Goal: Complete application form

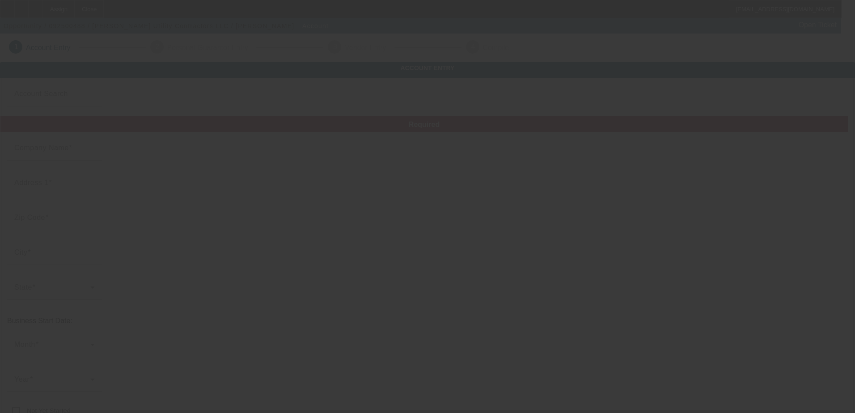
type input "[PERSON_NAME] Utility Contractors LLC"
type input "6 Ships View Ter"
type input "02532"
type input "Bourne"
type input "[PHONE_NUMBER]"
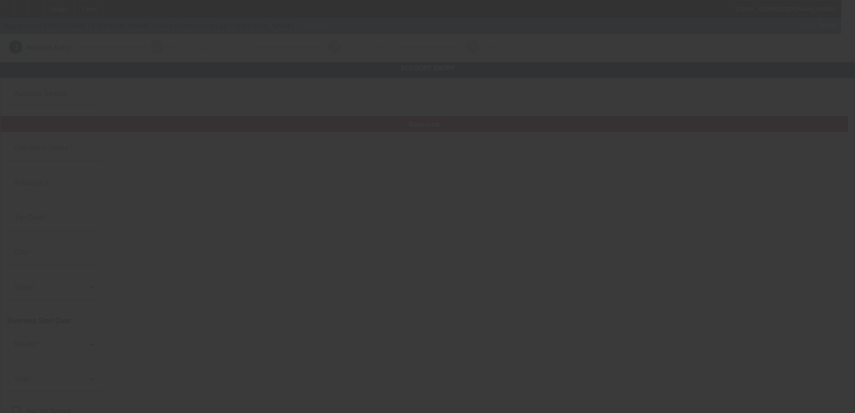
type input "[EMAIL_ADDRESS][DOMAIN_NAME]"
type input "[US_EMPLOYER_IDENTIFICATION_NUMBER]"
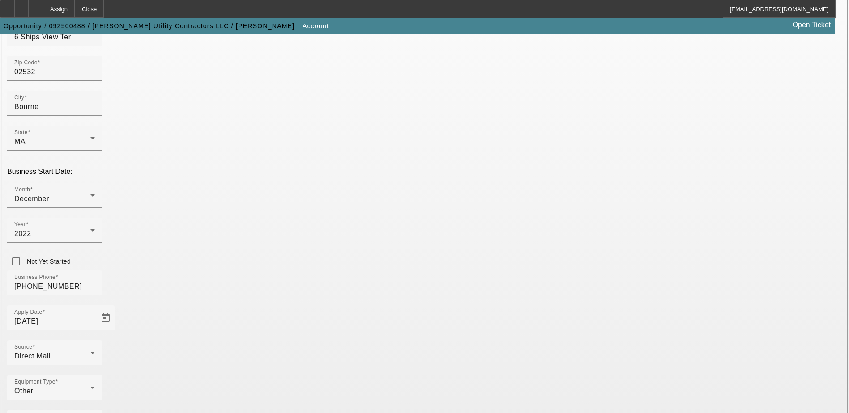
scroll to position [151, 0]
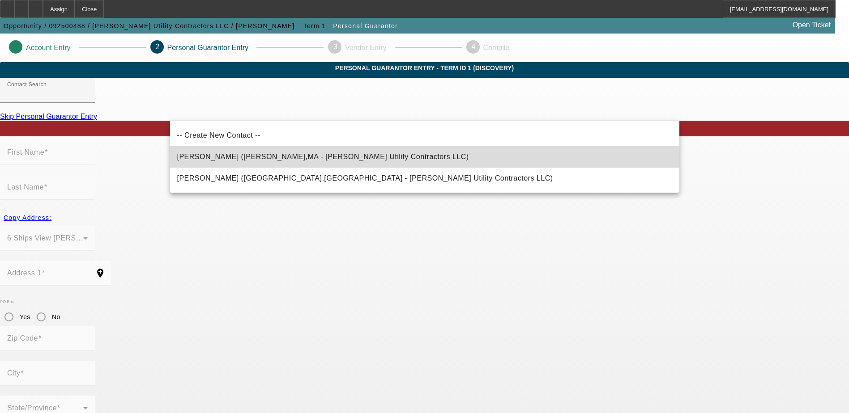
click at [259, 154] on span "[PERSON_NAME] ([PERSON_NAME],MA - [PERSON_NAME] Utility Contractors LLC)" at bounding box center [323, 157] width 292 height 11
type input "[PERSON_NAME] ([PERSON_NAME],MA - [PERSON_NAME] Utility Contractors LLC)"
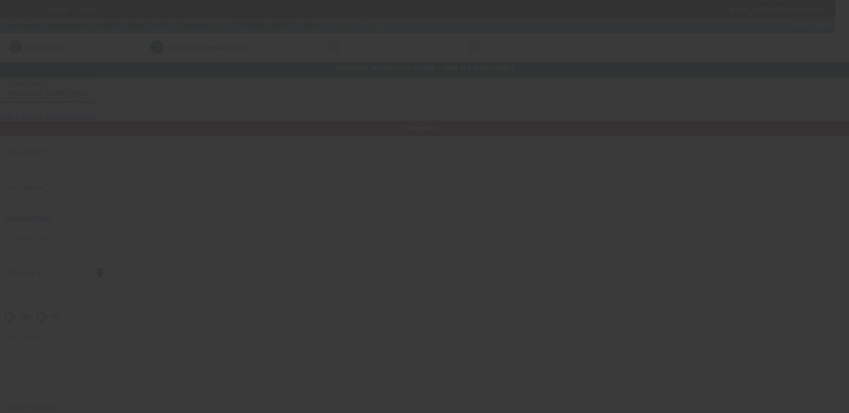
type input "[PERSON_NAME]"
type input "6 Ships View Terrace"
radio input "true"
type input "02532"
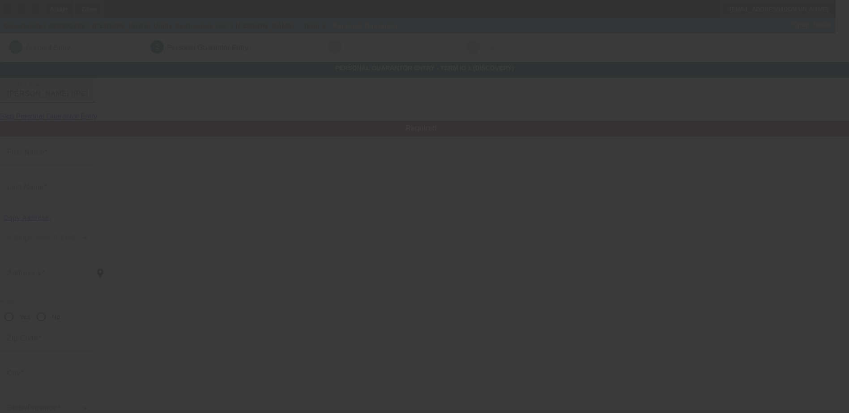
type input "Bourne"
type input "[PHONE_NUMBER]"
type input "100"
type input "032-76-2055"
type input "[EMAIL_ADDRESS][DOMAIN_NAME]"
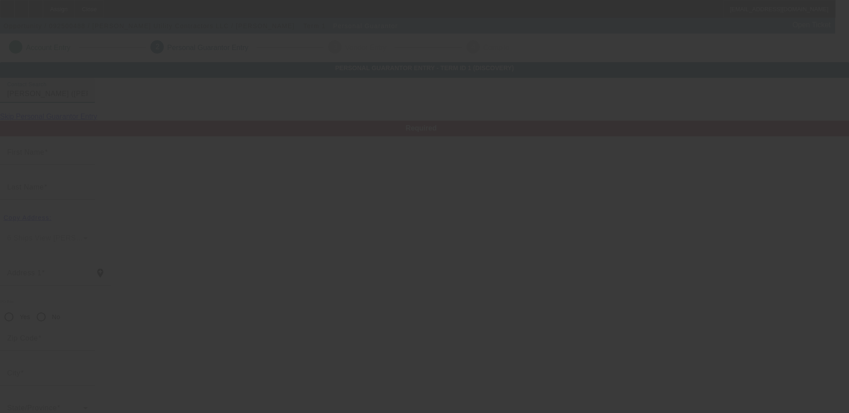
type input "[PHONE_NUMBER]"
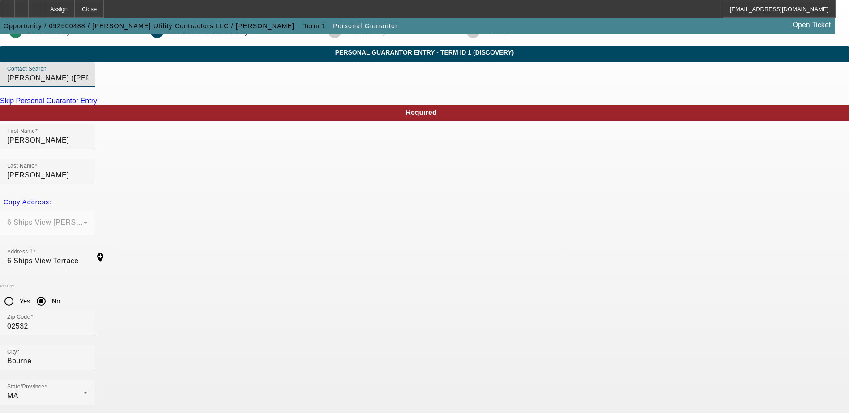
scroll to position [24, 0]
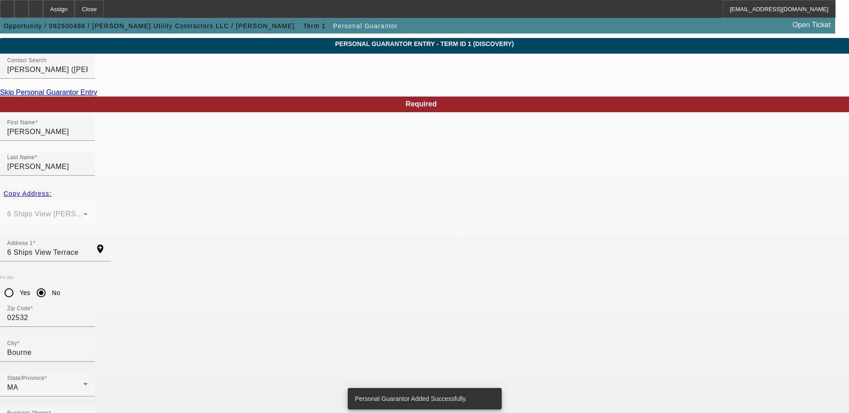
scroll to position [0, 0]
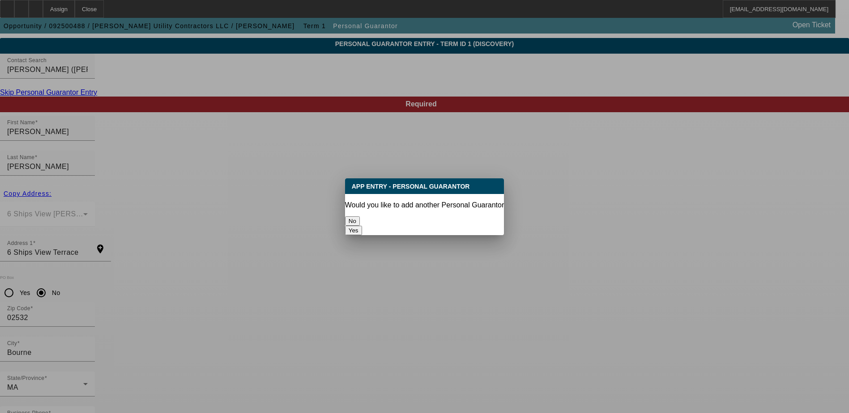
click at [360, 217] on button "No" at bounding box center [352, 220] width 15 height 9
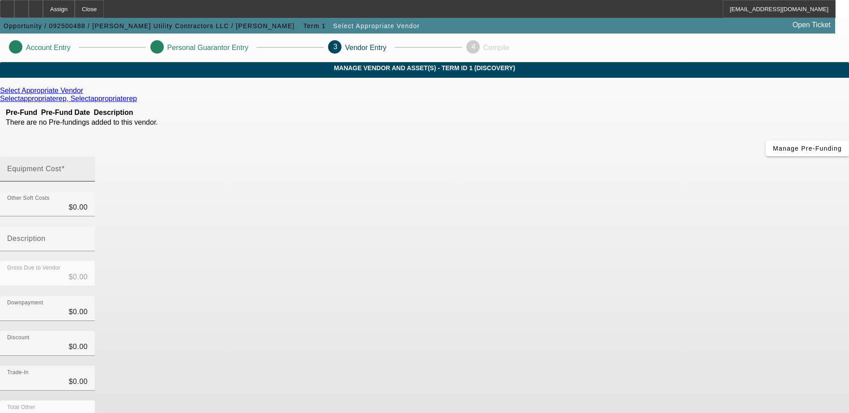
click at [88, 167] on input "Equipment Cost" at bounding box center [47, 172] width 81 height 11
type input "6"
type input "$6.00"
type input "65"
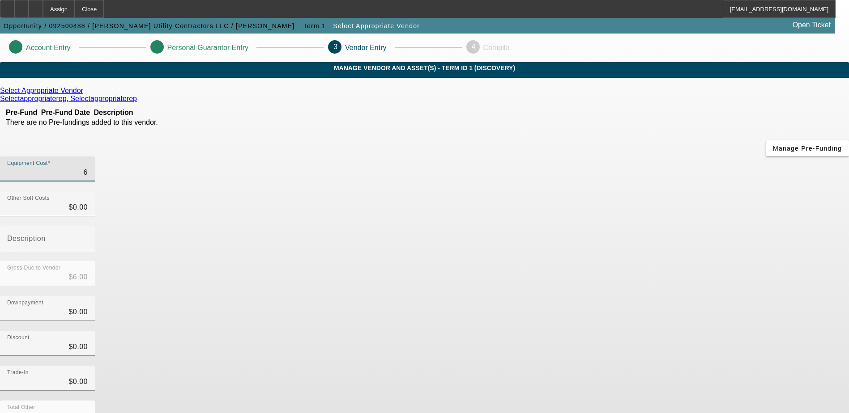
type input "$65.00"
type input "650"
type input "$650.00"
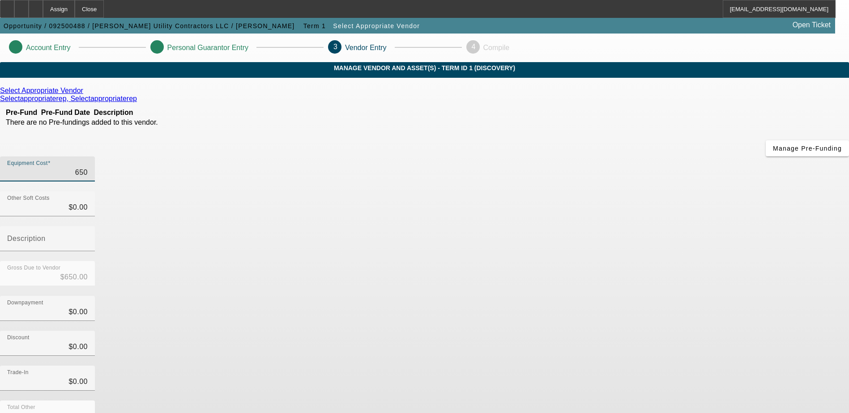
type input "6500"
type input "$6,500.00"
type input "65000"
type input "$65,000.00"
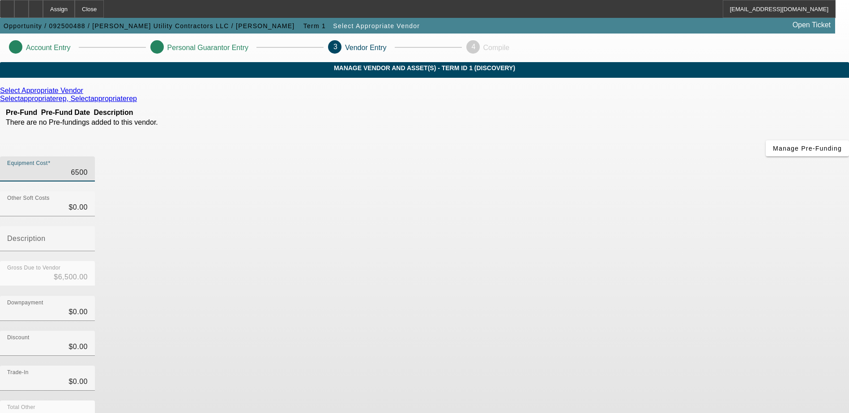
type input "$65,000.00"
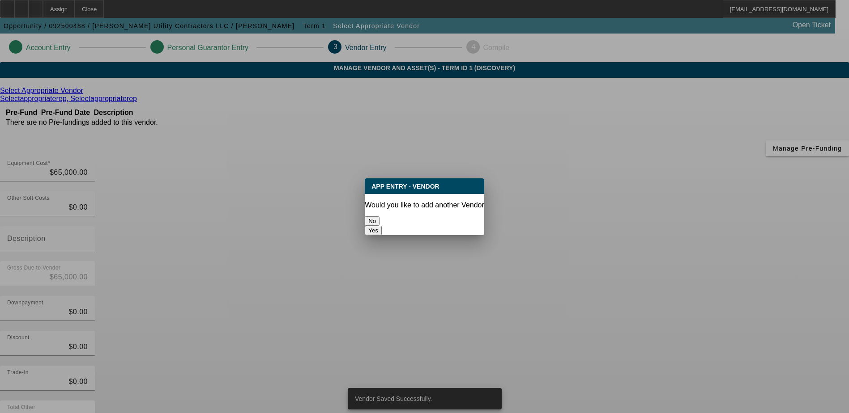
click at [379, 216] on button "No" at bounding box center [372, 220] width 15 height 9
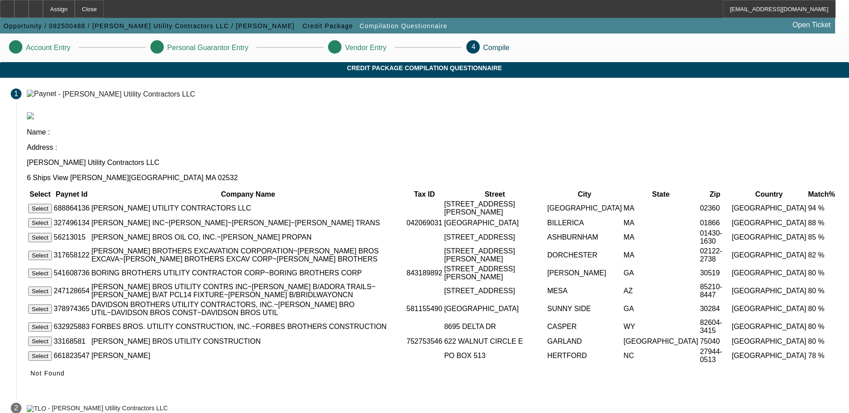
click at [52, 204] on button "Select" at bounding box center [40, 208] width 24 height 9
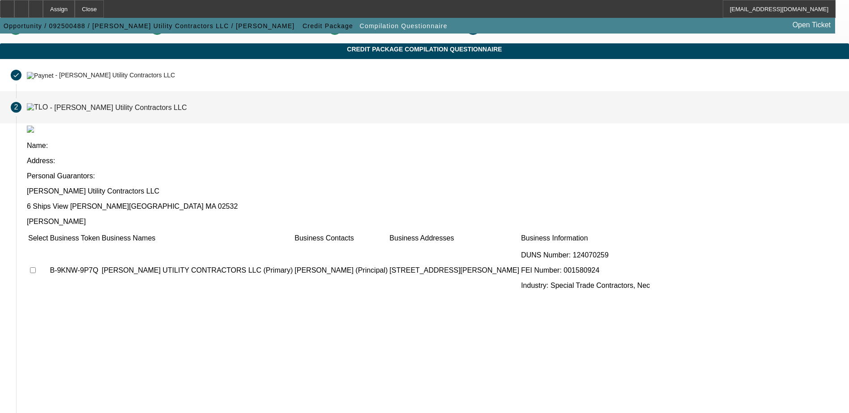
click at [36, 267] on input "checkbox" at bounding box center [33, 270] width 6 height 6
checkbox input "true"
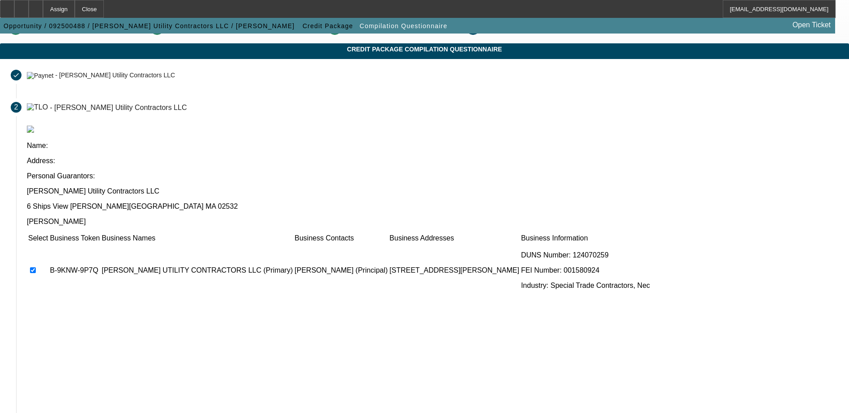
scroll to position [81, 0]
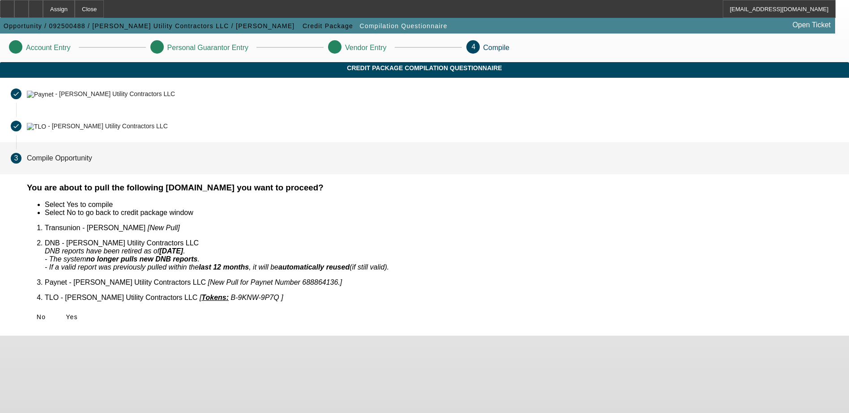
scroll to position [0, 0]
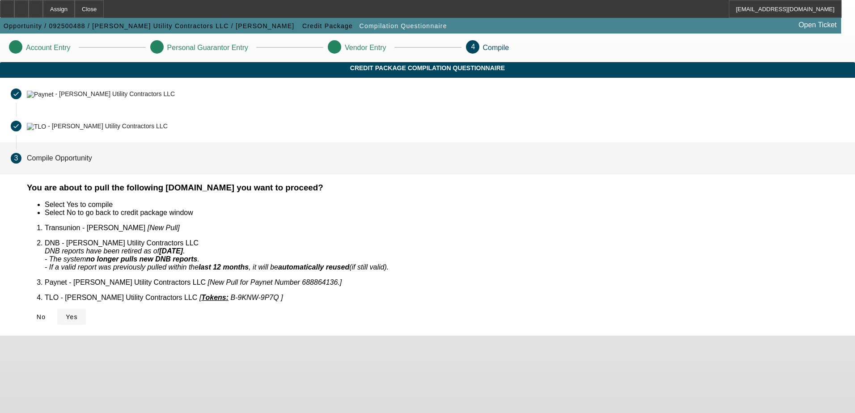
click at [86, 311] on span at bounding box center [71, 316] width 29 height 21
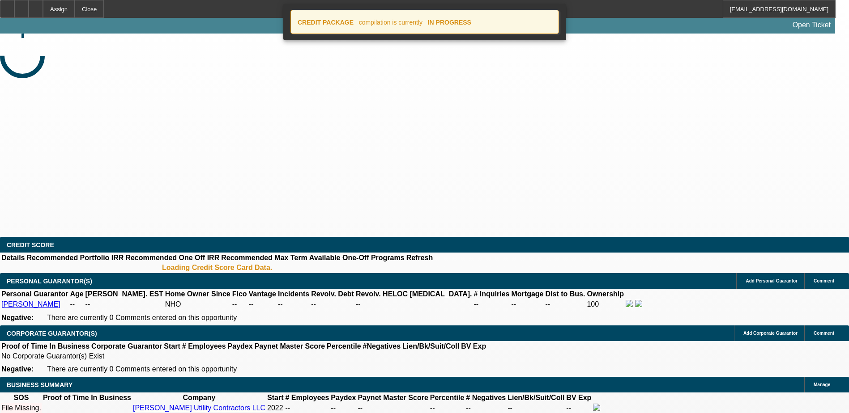
select select "0"
select select "2"
select select "0.1"
select select "4"
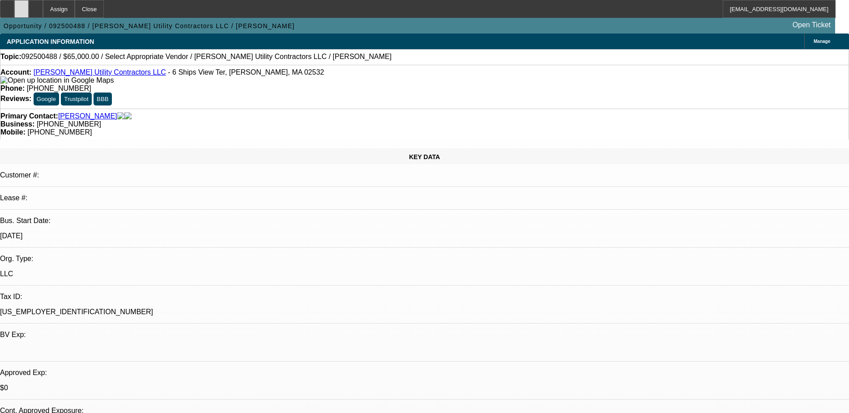
click at [29, 7] on div at bounding box center [21, 9] width 14 height 18
click at [43, 11] on div at bounding box center [36, 9] width 14 height 18
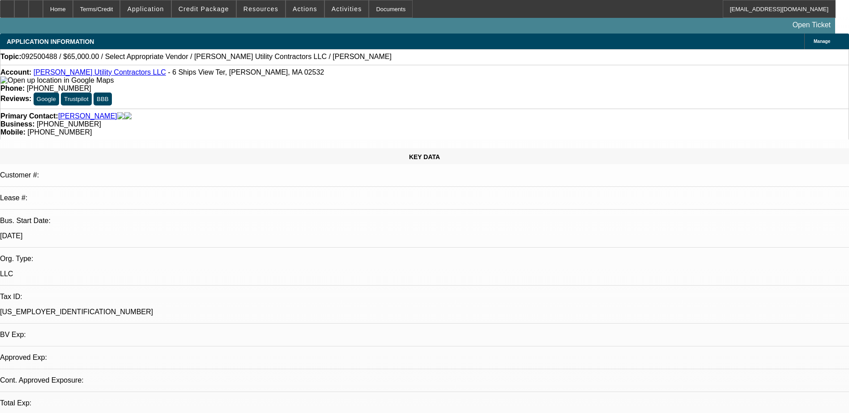
select select "0"
select select "2"
select select "0.1"
select select "1"
select select "2"
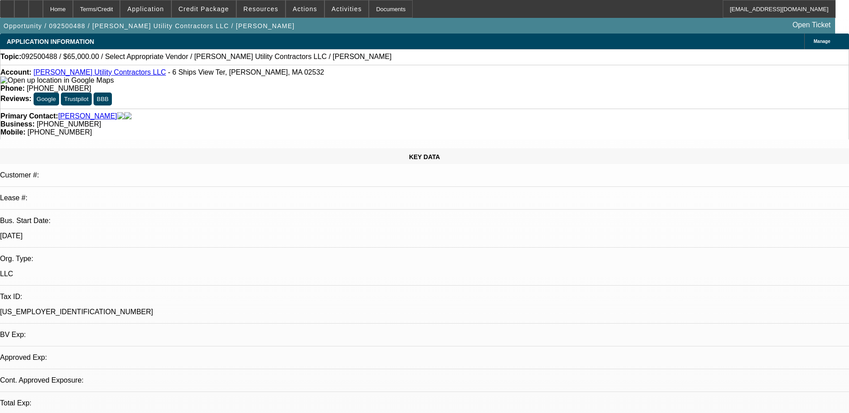
select select "4"
click at [211, 7] on span "Credit Package" at bounding box center [203, 8] width 51 height 7
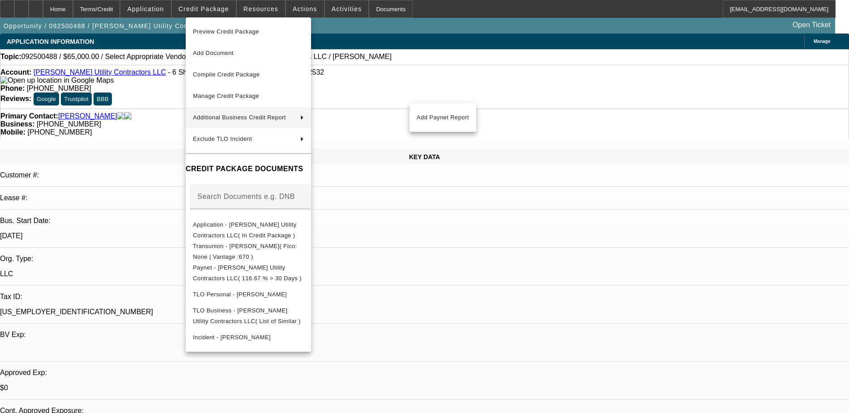
click at [687, 339] on div at bounding box center [424, 206] width 849 height 413
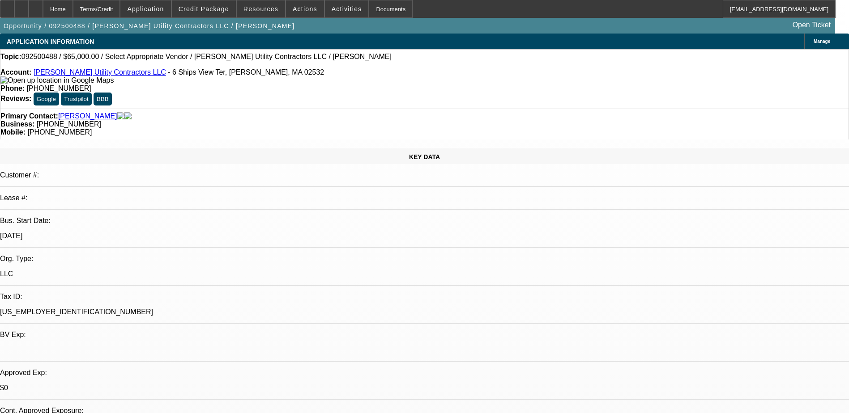
click at [339, 9] on span "Activities" at bounding box center [346, 8] width 30 height 7
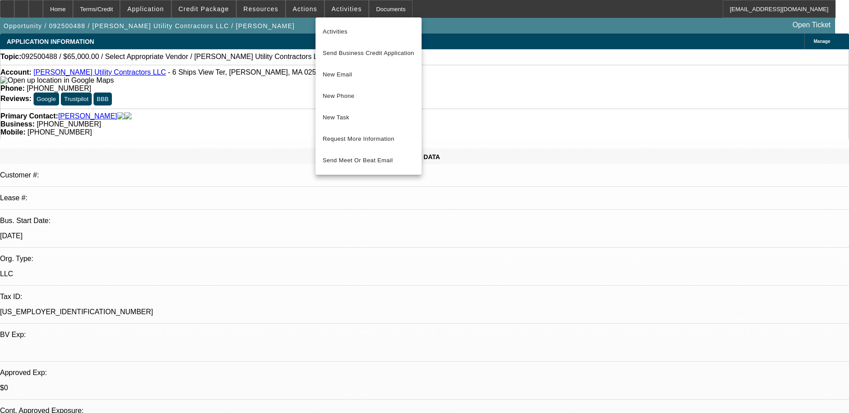
click at [484, 57] on div at bounding box center [424, 206] width 849 height 413
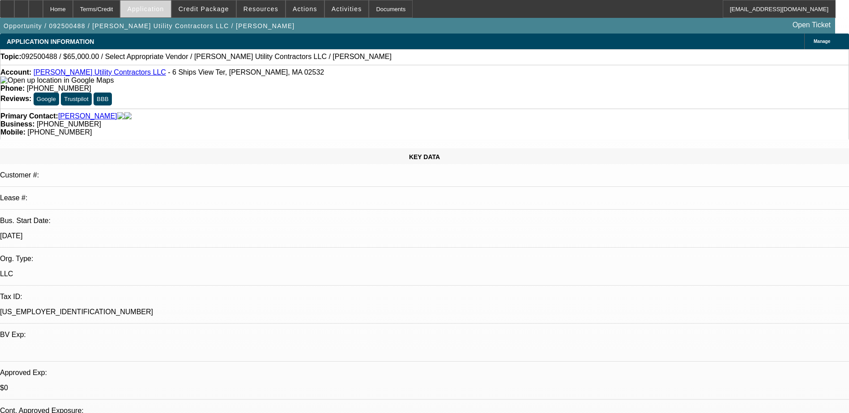
click at [163, 9] on span "Application" at bounding box center [145, 8] width 37 height 7
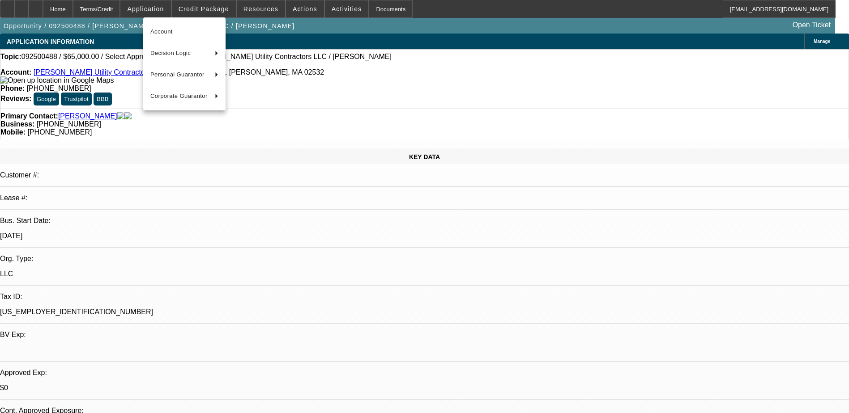
click at [218, 4] on div at bounding box center [424, 206] width 849 height 413
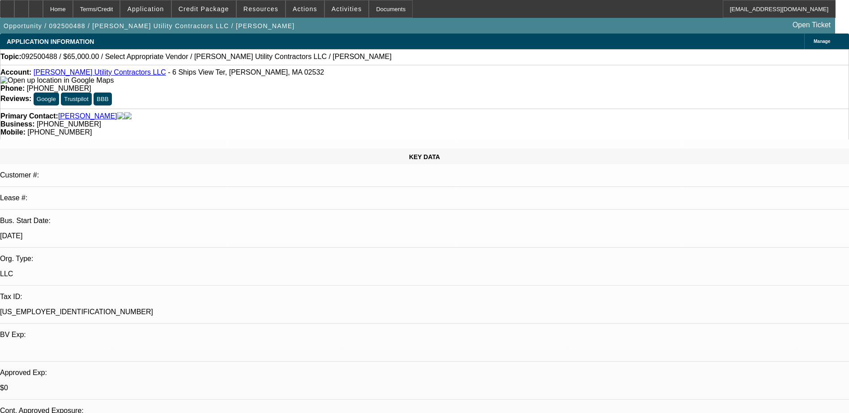
click at [218, 4] on span at bounding box center [204, 8] width 64 height 21
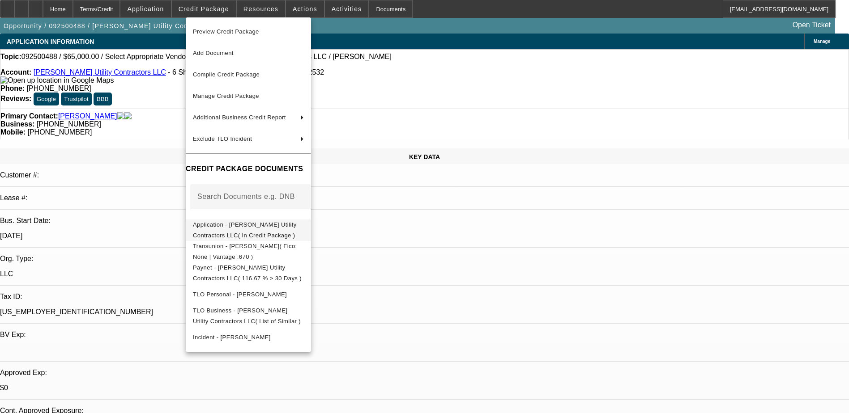
click at [235, 229] on span "Application - Roy Brothers Utility Contractors LLC( In Credit Package )" at bounding box center [245, 229] width 104 height 17
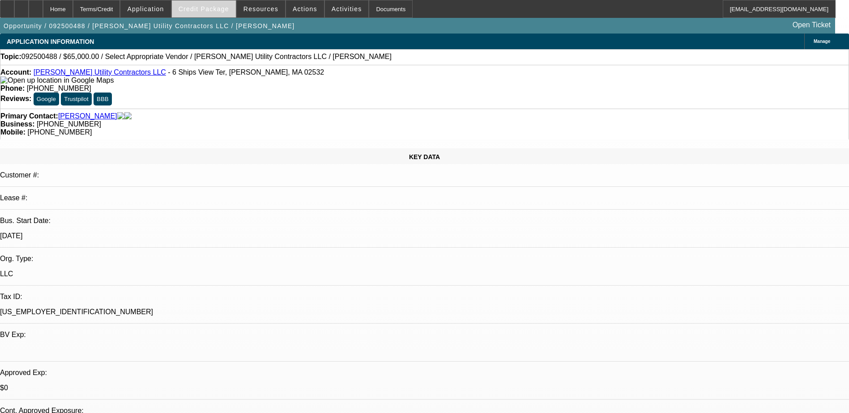
click at [209, 9] on span "Credit Package" at bounding box center [203, 8] width 51 height 7
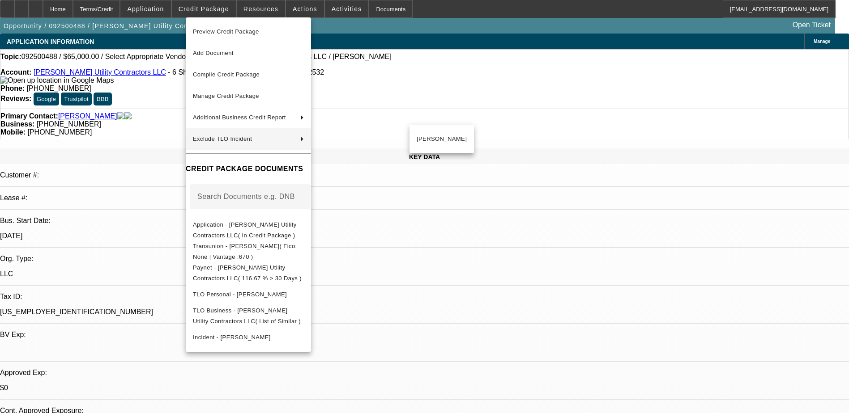
click at [40, 13] on div at bounding box center [424, 206] width 849 height 413
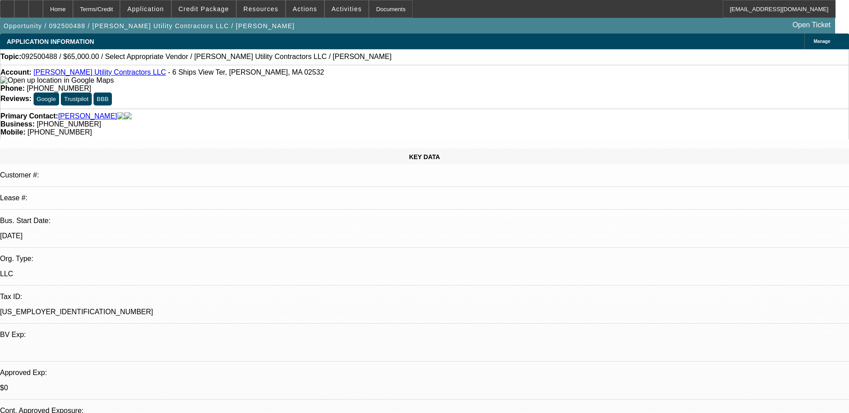
click at [29, 13] on div at bounding box center [21, 9] width 14 height 18
click at [228, 8] on span "Credit Package" at bounding box center [203, 8] width 51 height 7
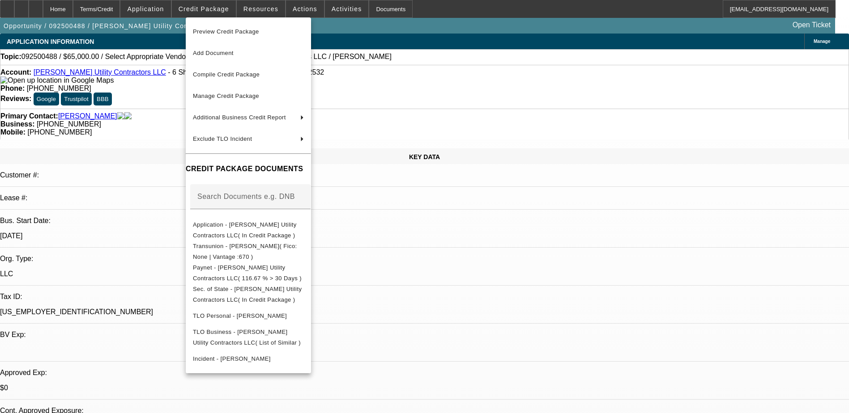
click at [440, 41] on div at bounding box center [424, 206] width 849 height 413
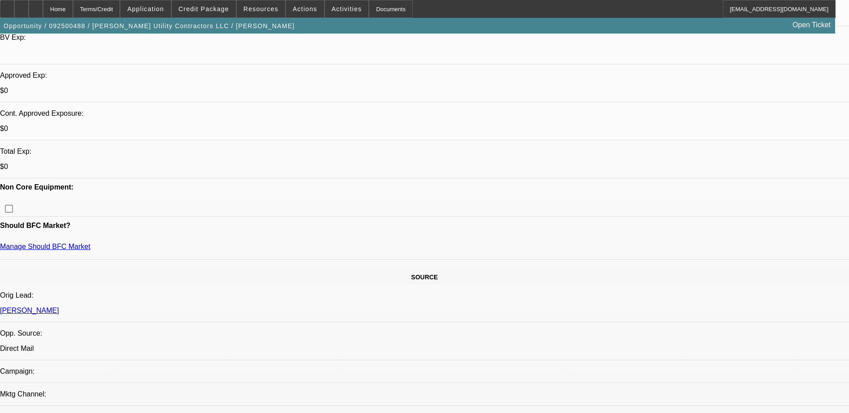
scroll to position [313, 0]
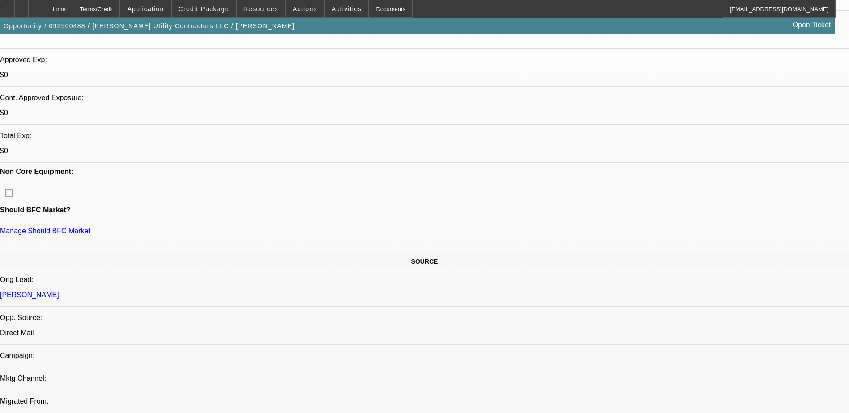
click at [325, 5] on span at bounding box center [347, 8] width 44 height 21
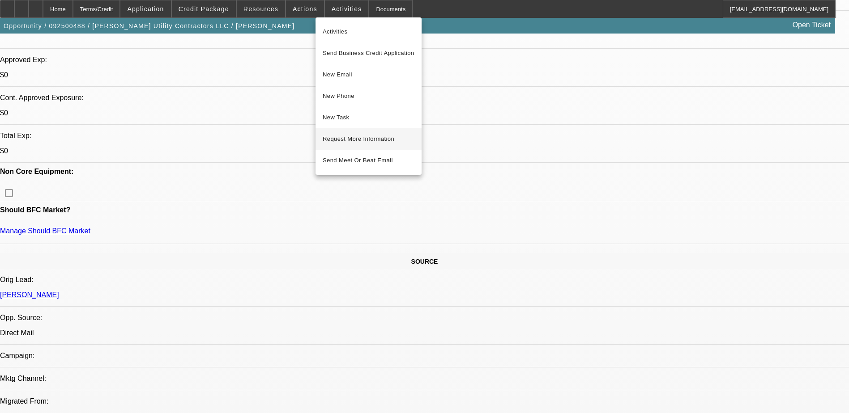
click at [372, 140] on span "Request More Information" at bounding box center [368, 139] width 92 height 11
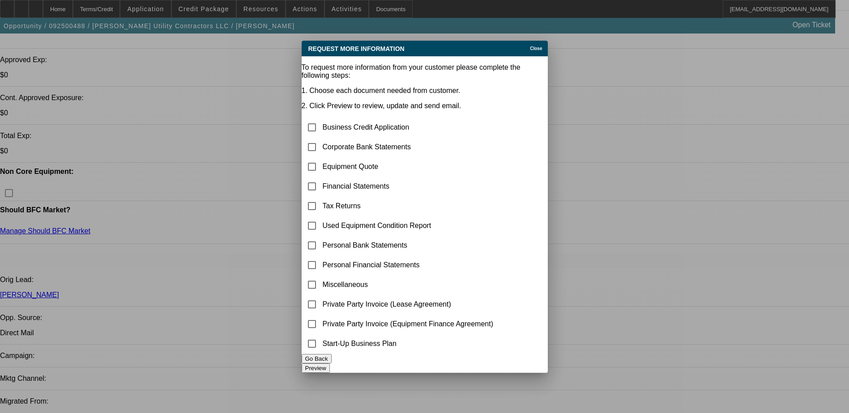
scroll to position [0, 0]
click at [321, 197] on input "checkbox" at bounding box center [312, 206] width 18 height 18
checkbox input "true"
click at [321, 158] on input "checkbox" at bounding box center [312, 167] width 18 height 18
checkbox input "true"
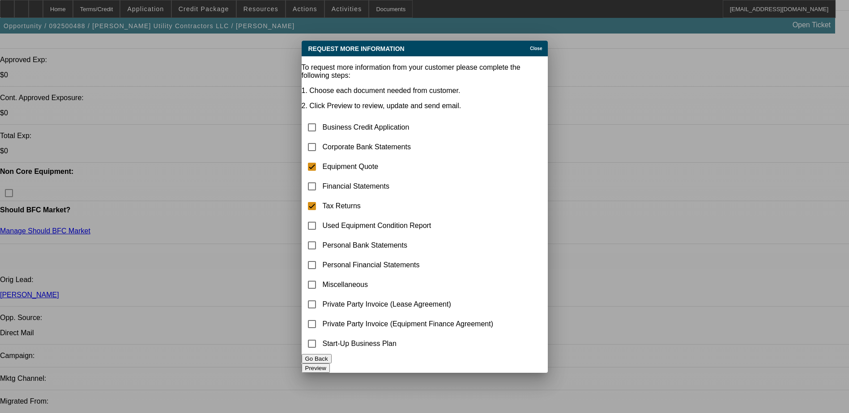
click at [330, 364] on button "Preview" at bounding box center [315, 368] width 28 height 9
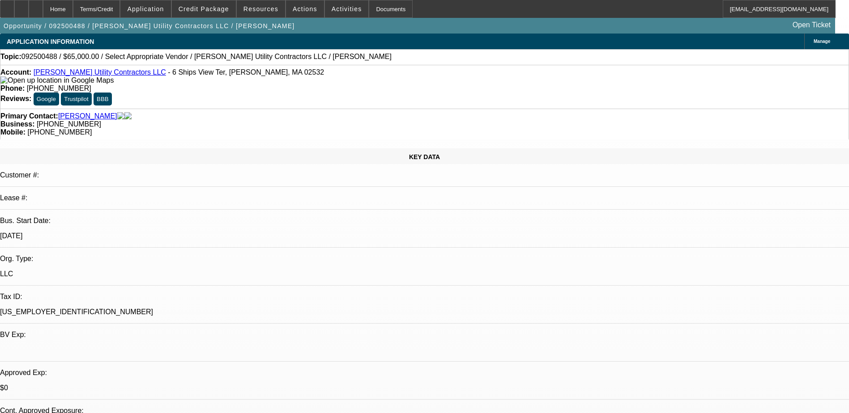
drag, startPoint x: 217, startPoint y: 69, endPoint x: 251, endPoint y: 152, distance: 89.6
click at [217, 70] on div "Account: Roy Brothers Utility Contractors LLC - 6 Ships View Ter, Bourne, MA 02…" at bounding box center [424, 87] width 849 height 44
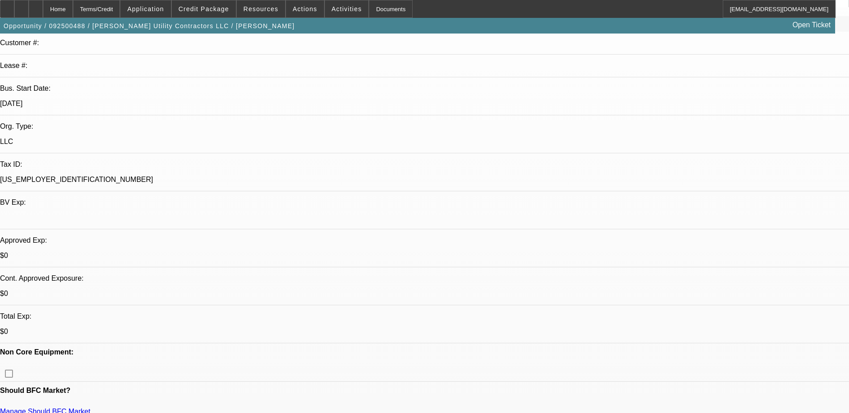
scroll to position [134, 0]
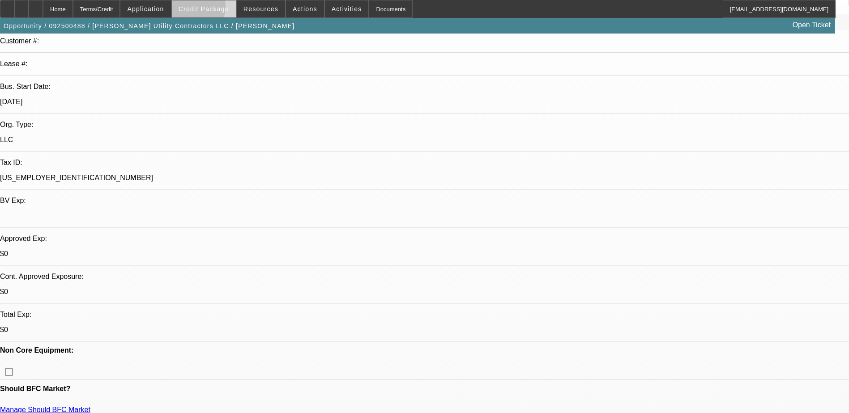
click at [204, 8] on span "Credit Package" at bounding box center [203, 8] width 51 height 7
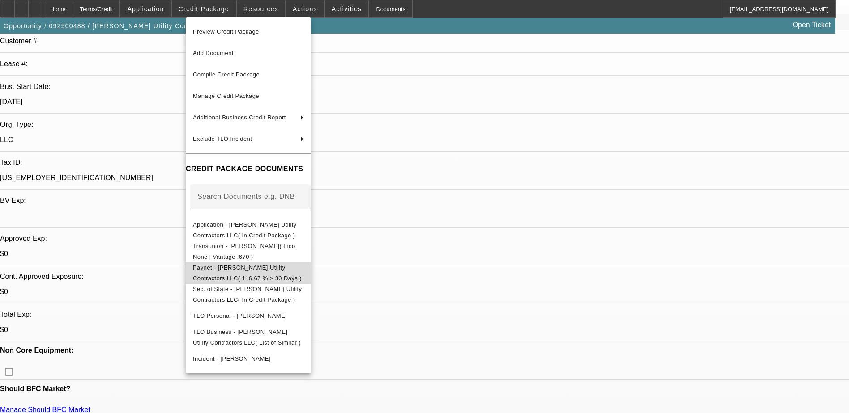
click at [259, 273] on span "Paynet - Roy Brothers Utility Contractors LLC( 116.67 % > 30 Days )" at bounding box center [247, 272] width 109 height 17
